Goal: Task Accomplishment & Management: Manage account settings

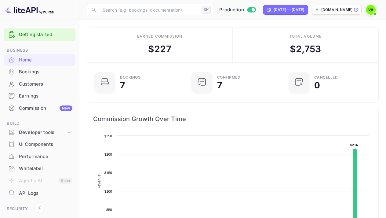
scroll to position [99, 93]
click at [34, 97] on div "Earnings" at bounding box center [45, 96] width 53 height 7
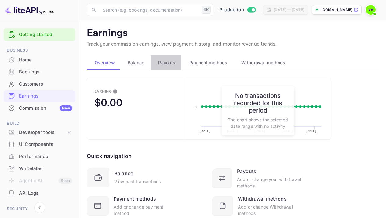
click at [170, 61] on span "Payouts" at bounding box center [166, 62] width 17 height 7
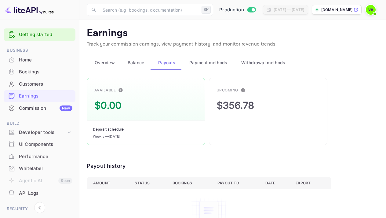
click at [261, 64] on span "Withdrawal methods" at bounding box center [263, 62] width 44 height 7
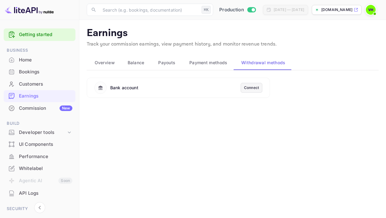
click at [250, 89] on div "Connect" at bounding box center [251, 87] width 15 height 5
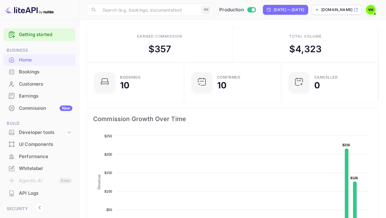
click at [25, 94] on div "Earnings" at bounding box center [45, 96] width 53 height 7
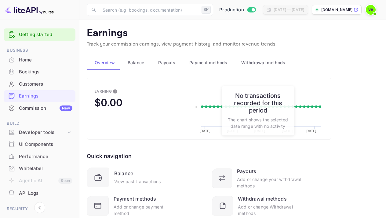
click at [167, 66] on span "Payouts" at bounding box center [166, 62] width 17 height 7
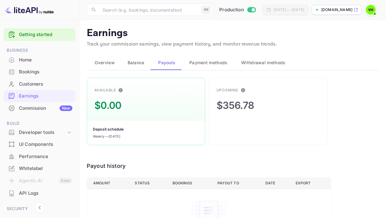
click at [254, 58] on button "Withdrawal methods" at bounding box center [263, 62] width 58 height 15
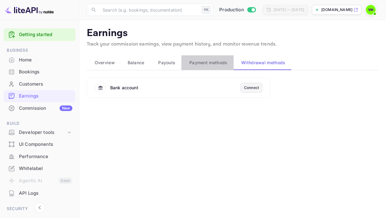
click at [218, 63] on span "Payment methods" at bounding box center [208, 62] width 38 height 7
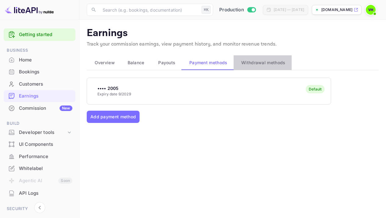
click at [263, 64] on span "Withdrawal methods" at bounding box center [263, 62] width 44 height 7
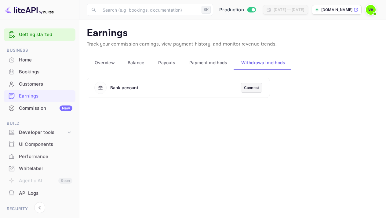
click at [254, 86] on div "Connect" at bounding box center [251, 87] width 15 height 5
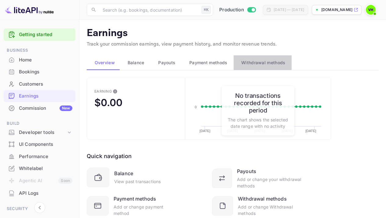
click at [257, 62] on span "Withdrawal methods" at bounding box center [263, 62] width 44 height 7
